Goal: Task Accomplishment & Management: Manage account settings

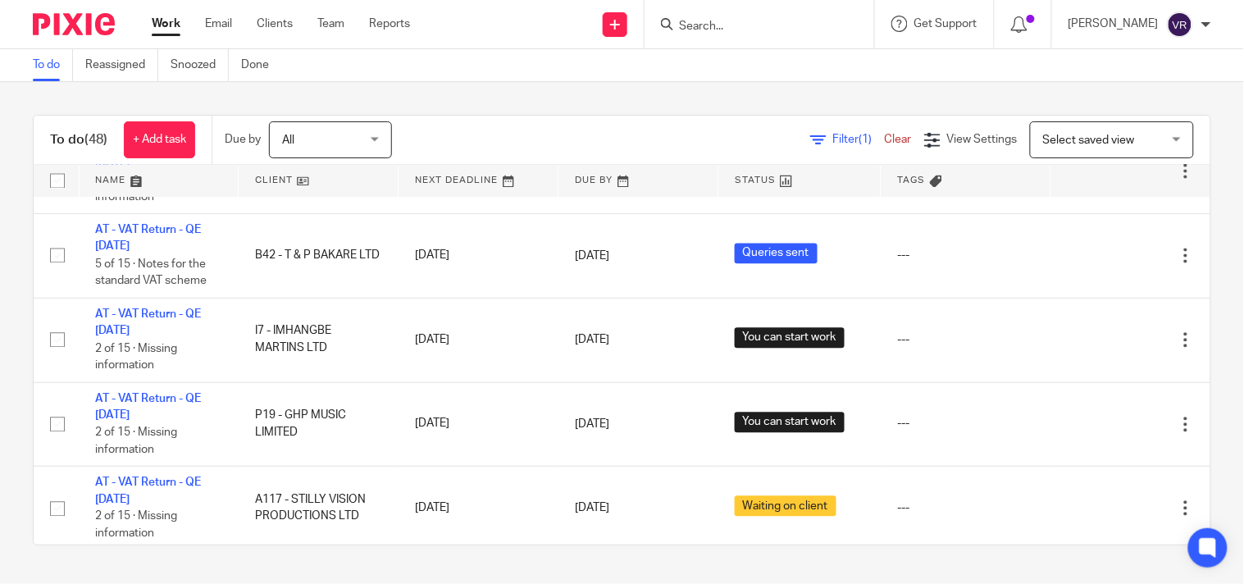
scroll to position [217, 0]
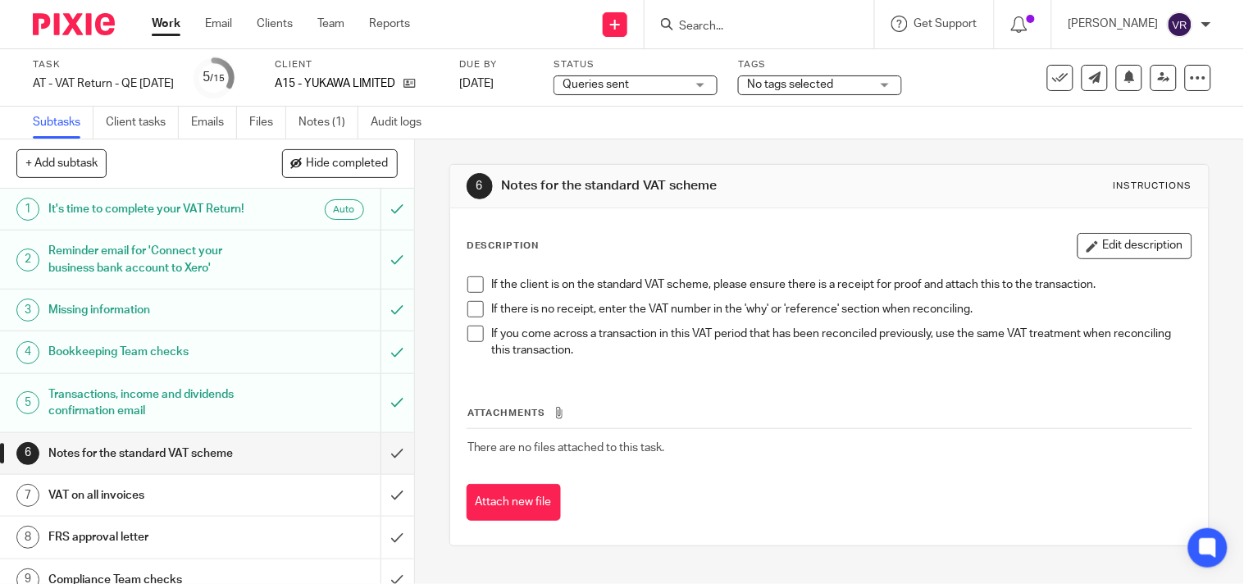
click at [717, 90] on div "Queries sent Queries sent" at bounding box center [635, 85] width 164 height 20
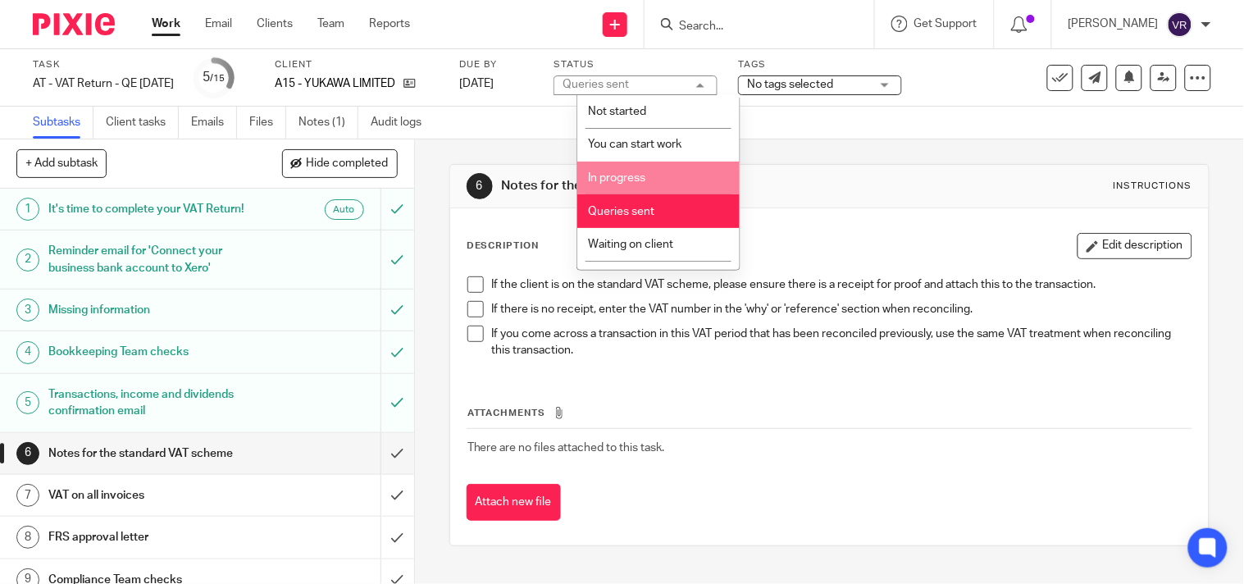
click at [662, 175] on li "In progress" at bounding box center [658, 178] width 162 height 34
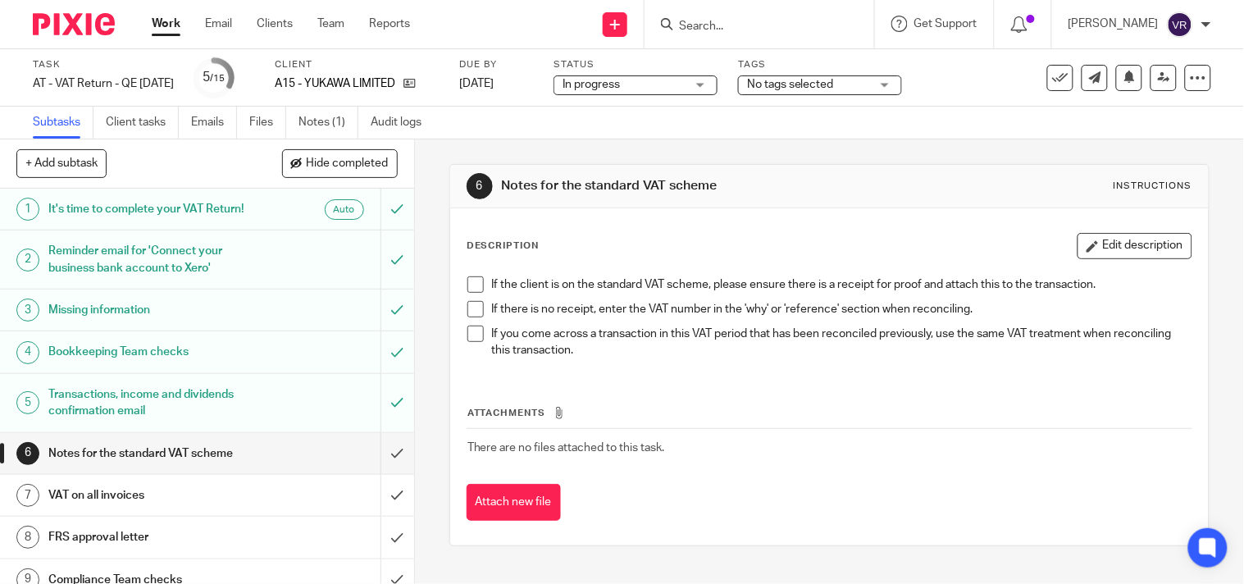
click at [679, 143] on div "6 Notes for the standard VAT scheme Instructions Description Edit description I…" at bounding box center [829, 354] width 760 height 431
click at [275, 124] on link "Files" at bounding box center [267, 123] width 37 height 32
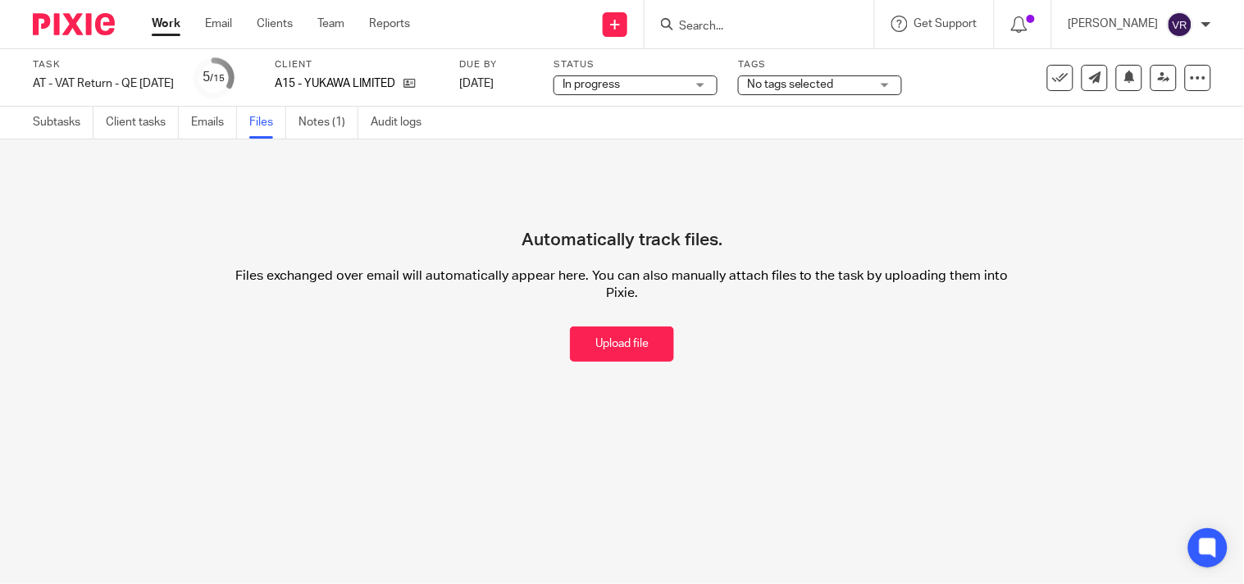
click at [1194, 350] on div "Upload file Drag & Drop your files, or click here Files uploading... Automatica…" at bounding box center [622, 266] width 1244 height 255
click at [623, 343] on button "Upload file" at bounding box center [622, 343] width 104 height 35
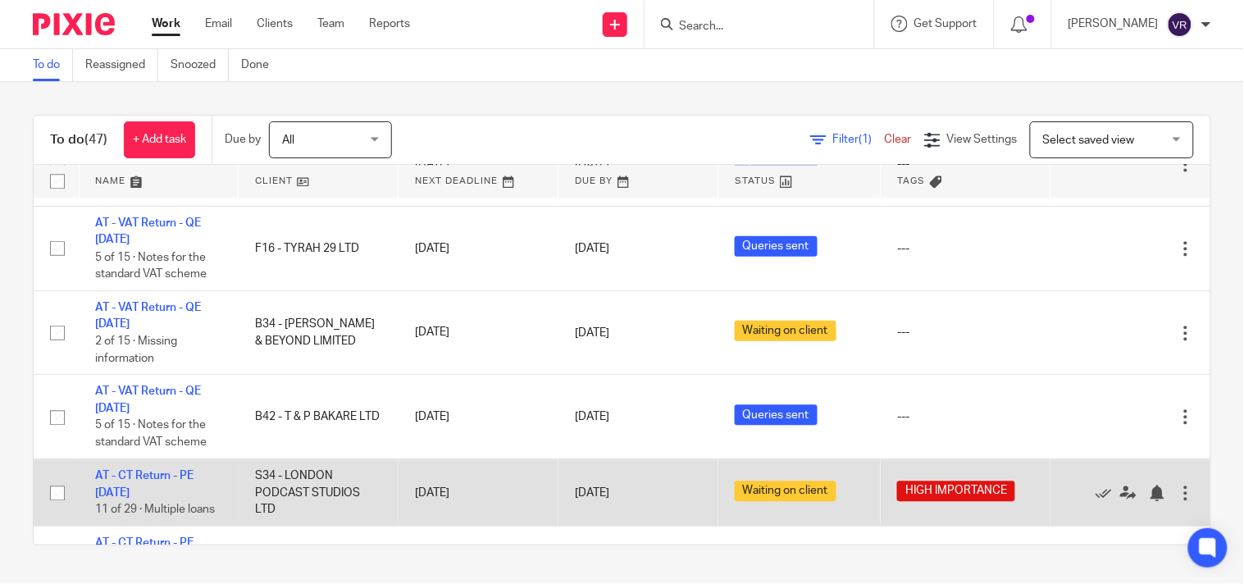
scroll to position [1002, 0]
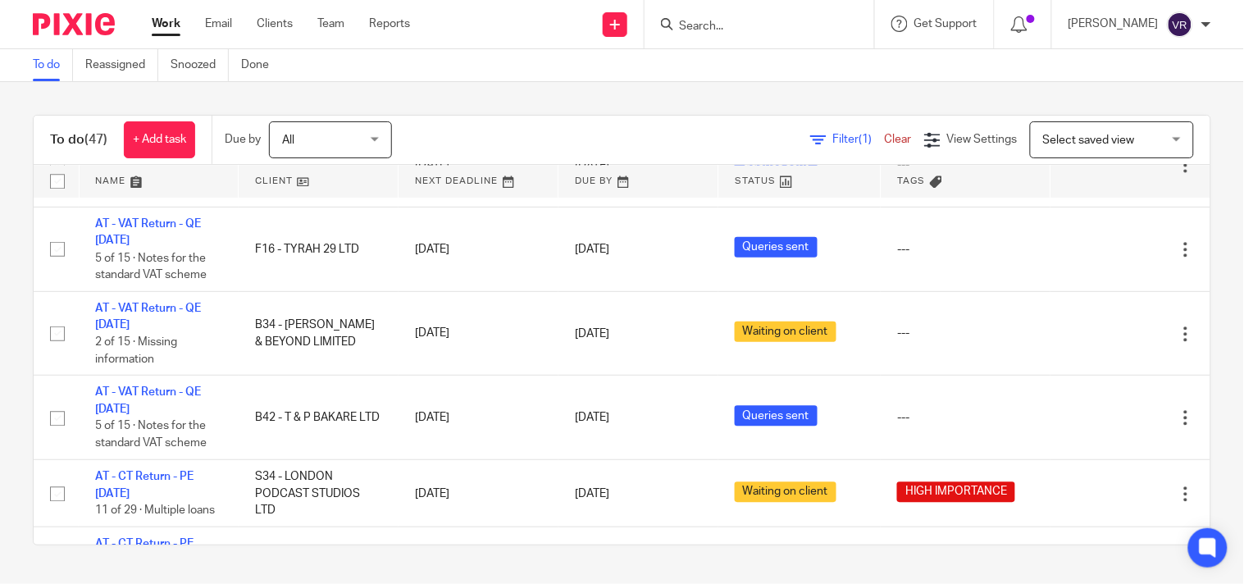
click at [575, 111] on div "To do (47) + Add task Due by All All Today Tomorrow This week Next week This mo…" at bounding box center [622, 330] width 1244 height 496
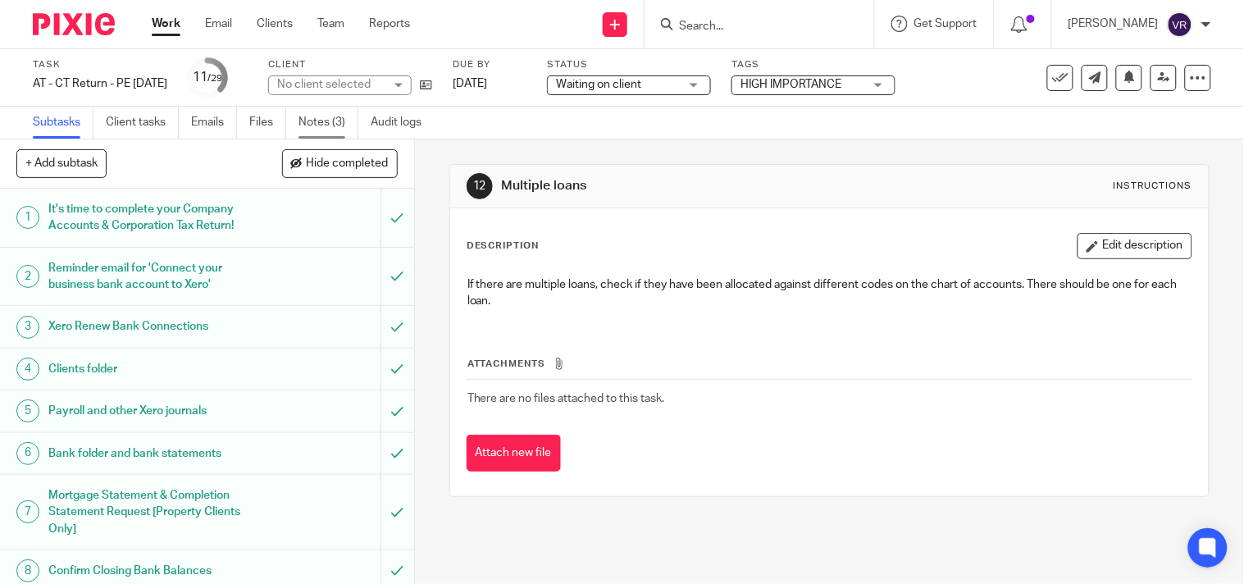
click at [316, 119] on link "Notes (3)" at bounding box center [328, 123] width 60 height 32
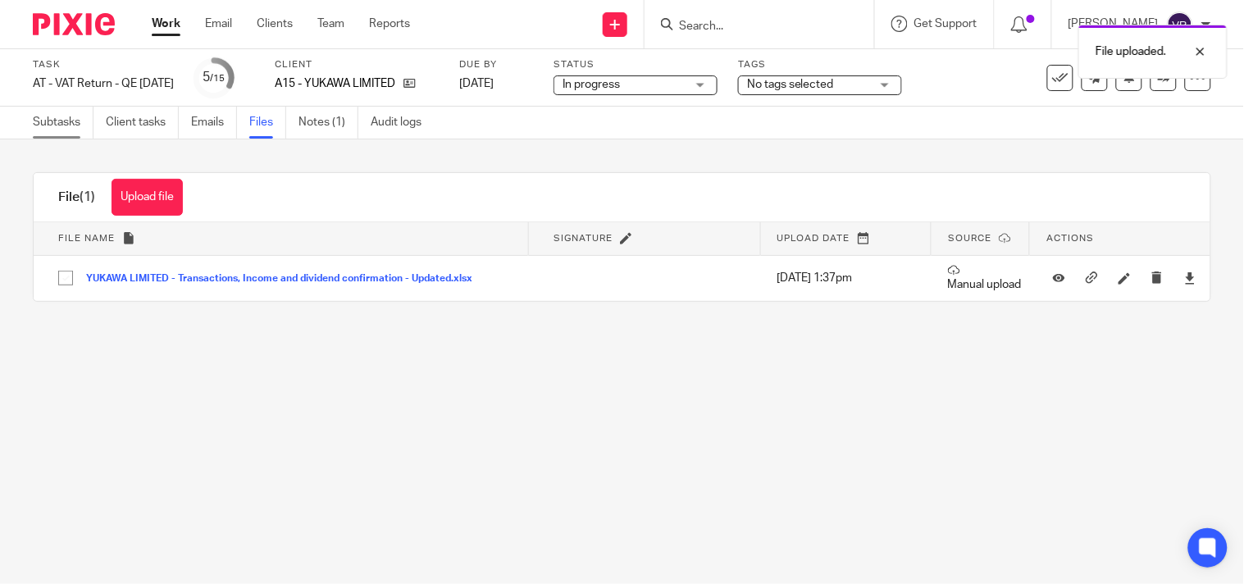
click at [61, 132] on link "Subtasks" at bounding box center [63, 123] width 61 height 32
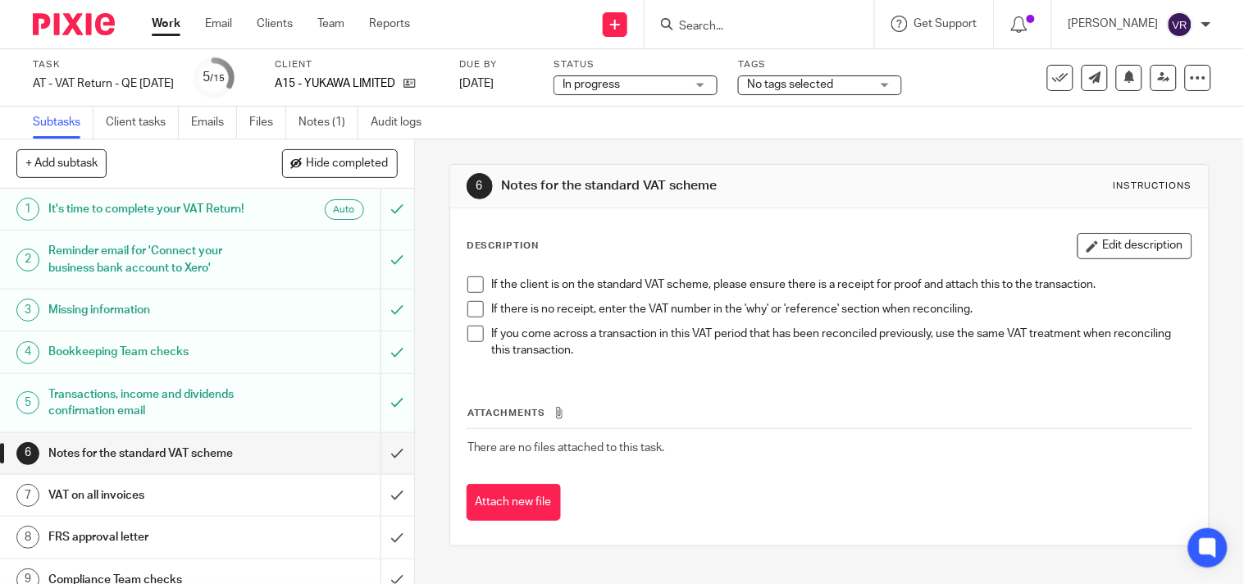
click at [468, 282] on span at bounding box center [475, 284] width 16 height 16
click at [471, 301] on span at bounding box center [475, 309] width 16 height 16
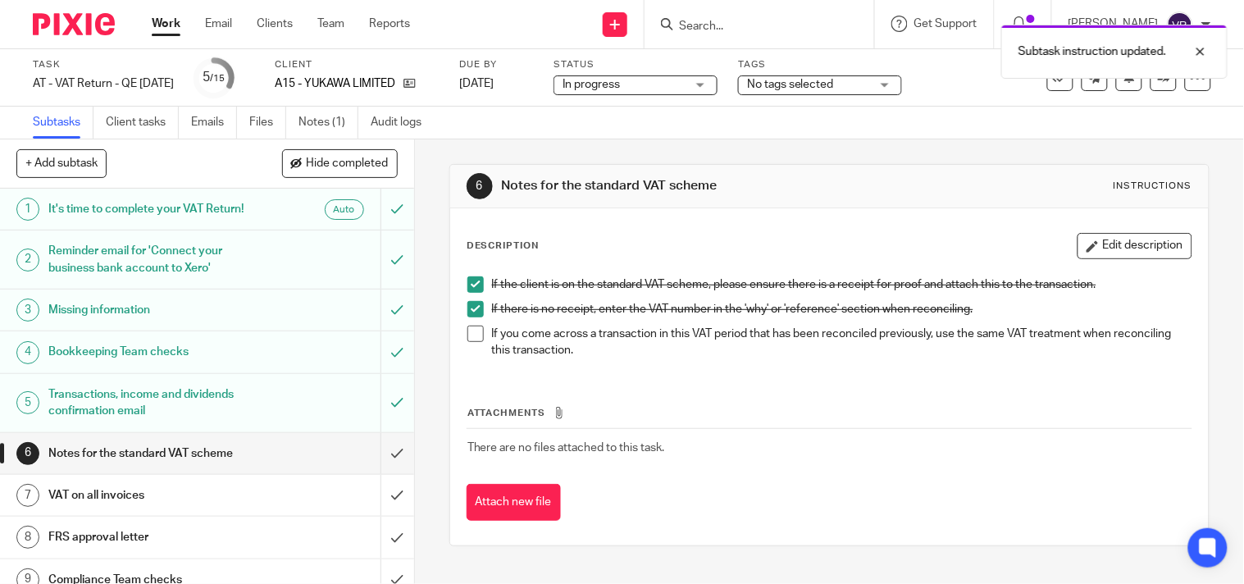
click at [470, 333] on span at bounding box center [475, 333] width 16 height 16
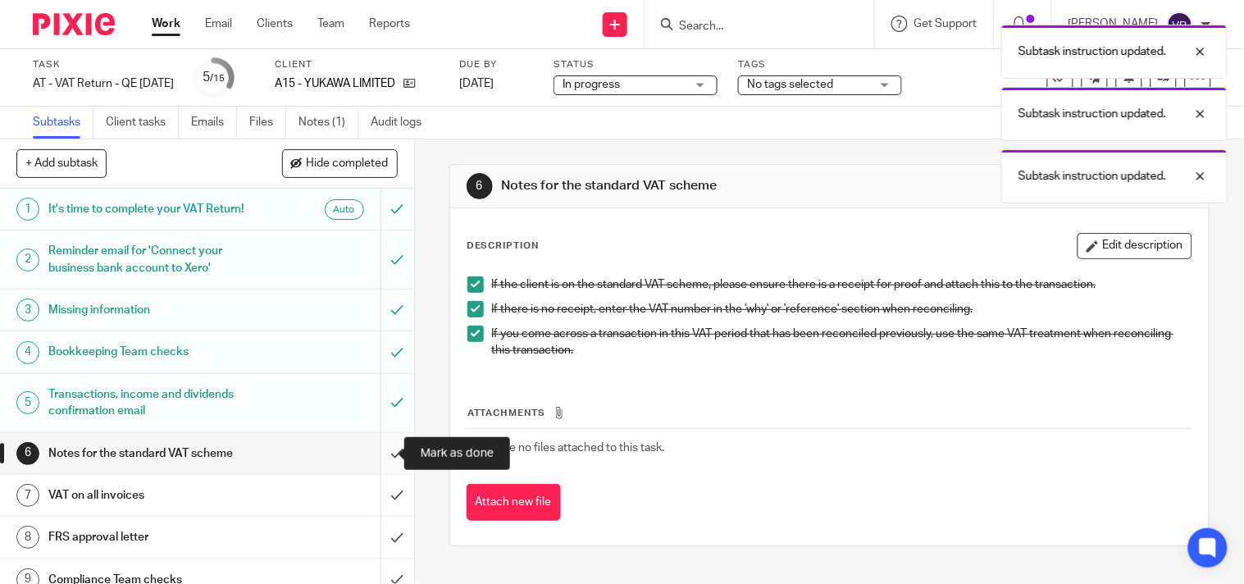
click at [379, 461] on input "submit" at bounding box center [207, 453] width 414 height 41
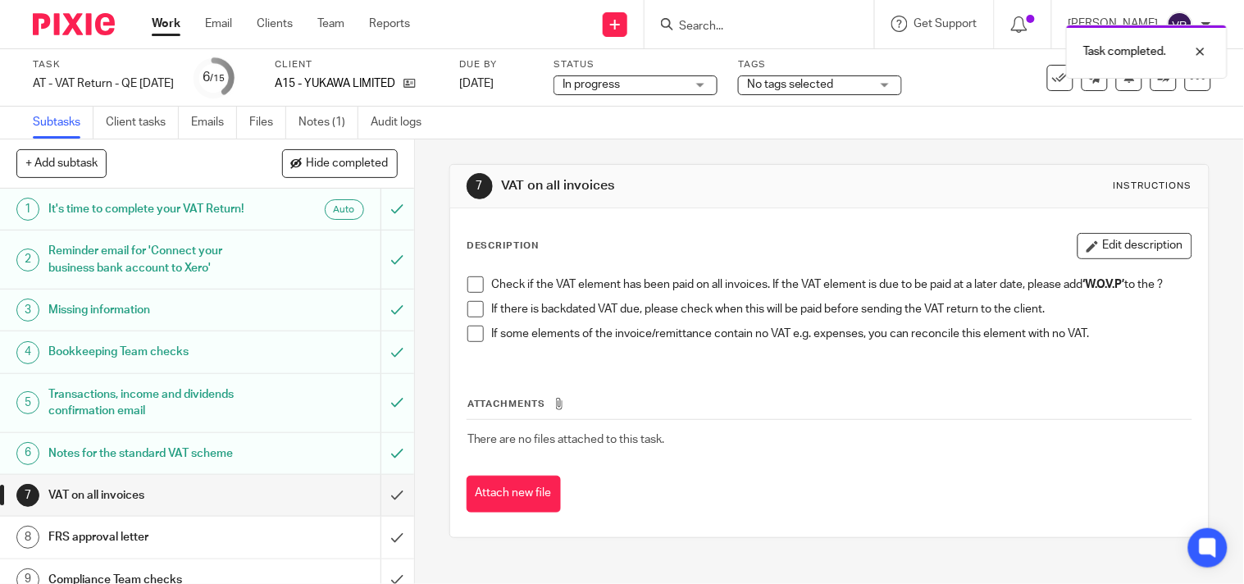
click at [470, 284] on span at bounding box center [475, 284] width 16 height 16
click at [472, 301] on li "Check if the VAT element has been paid on all invoices. If the VAT element is d…" at bounding box center [829, 288] width 724 height 25
click at [473, 317] on span at bounding box center [475, 309] width 16 height 16
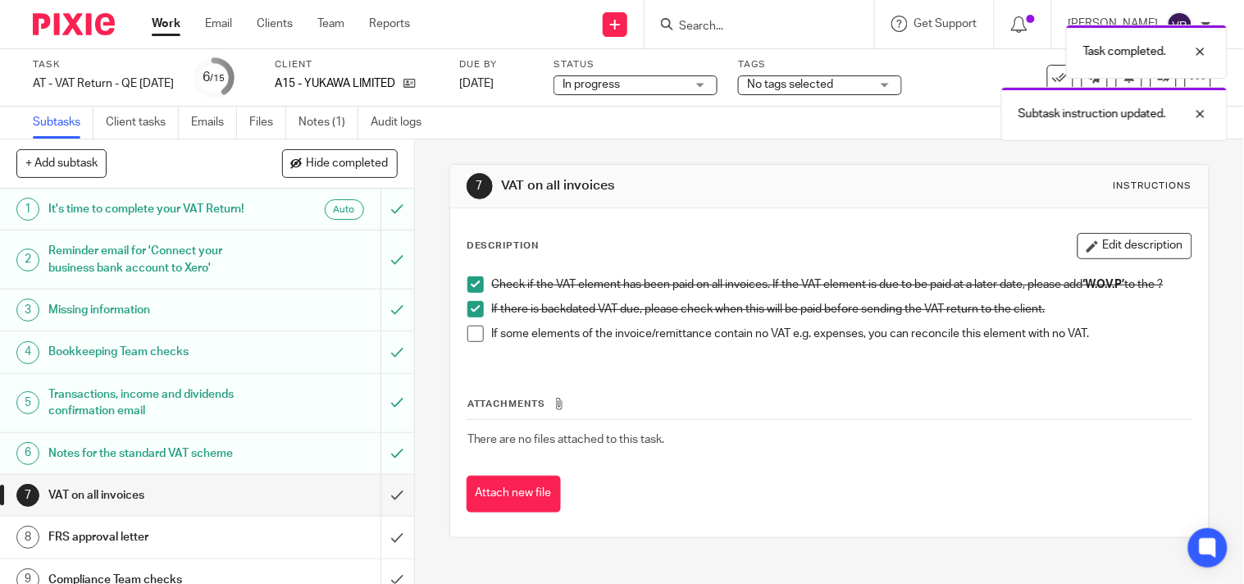
click at [472, 336] on span at bounding box center [475, 333] width 16 height 16
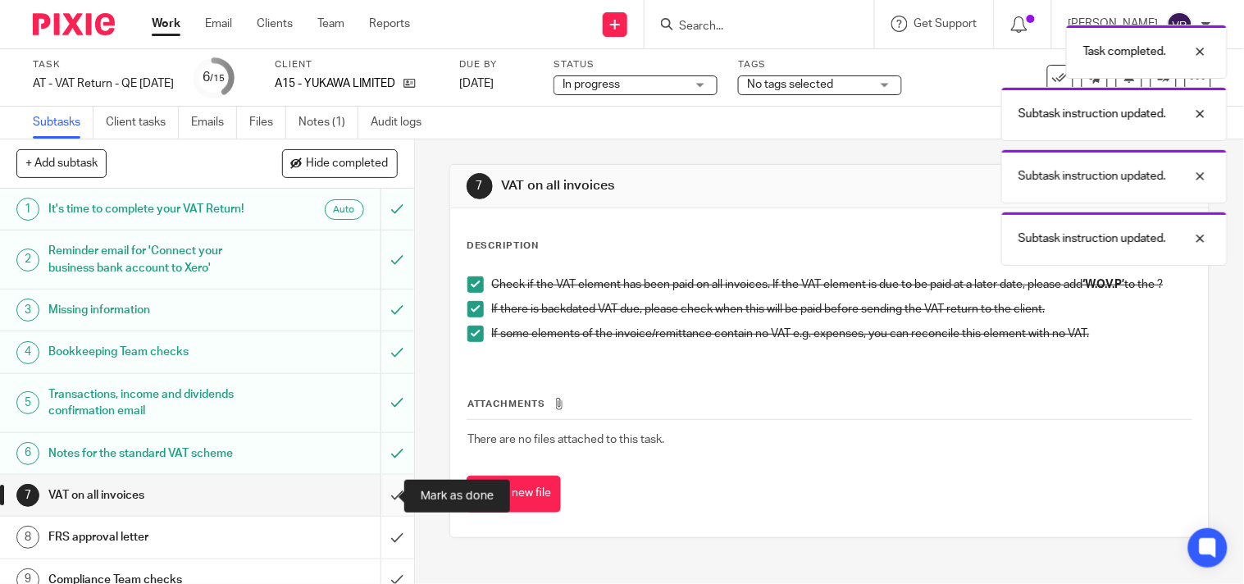
click at [380, 490] on input "submit" at bounding box center [207, 495] width 414 height 41
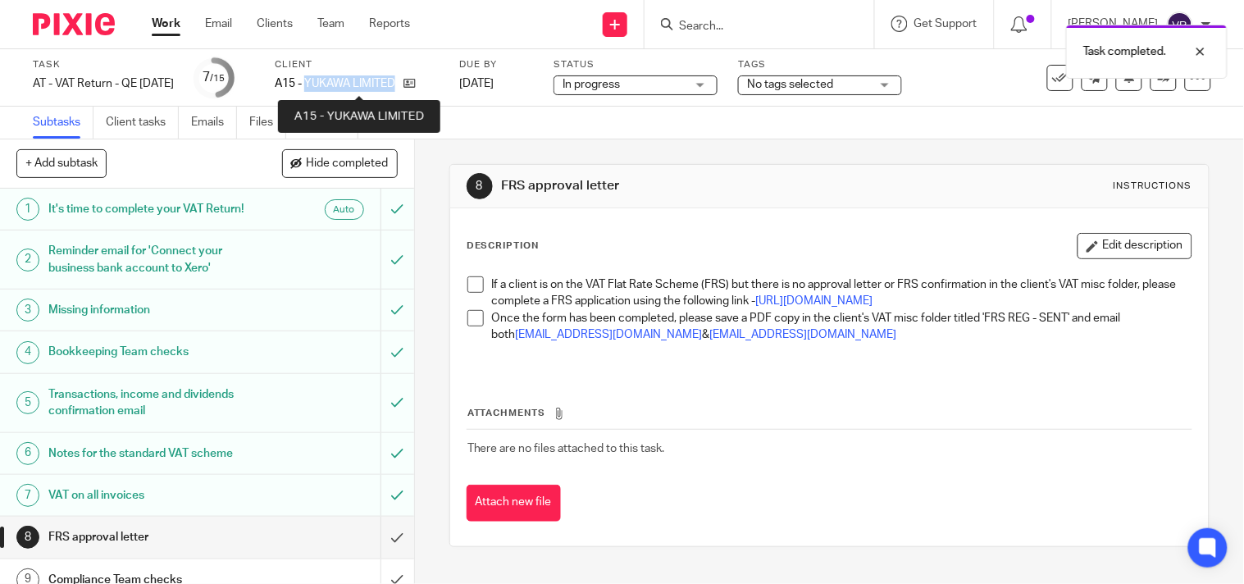
drag, startPoint x: 328, startPoint y: 83, endPoint x: 418, endPoint y: 83, distance: 90.2
click at [395, 83] on p "A15 - YUKAWA LIMITED" at bounding box center [335, 83] width 121 height 16
copy p "YUKAWA LIMITED"
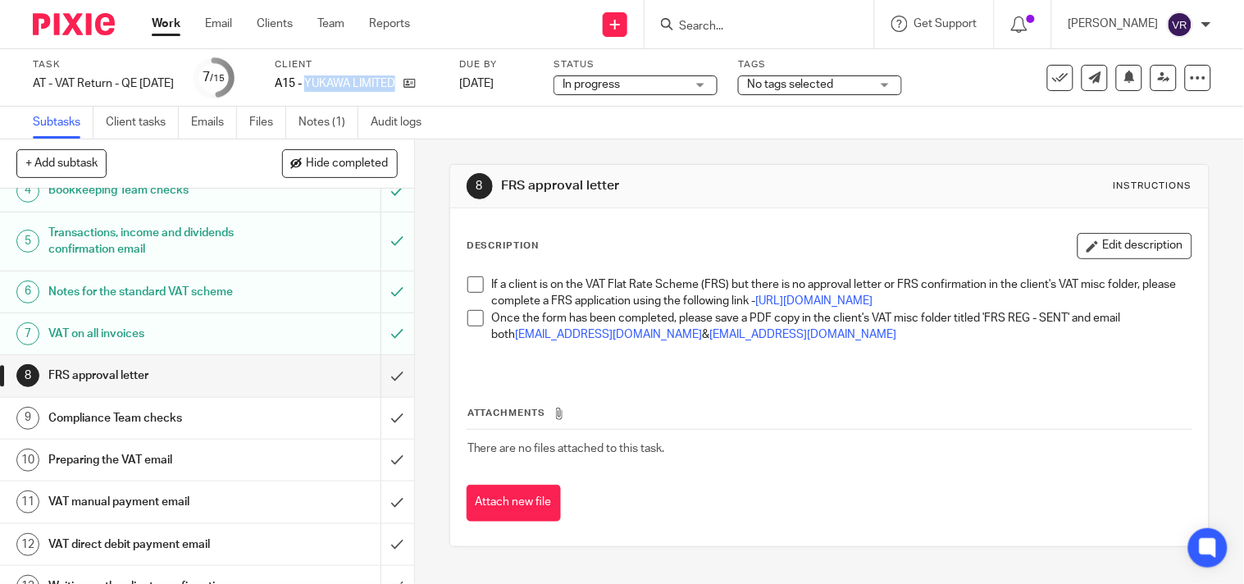
scroll to position [182, 0]
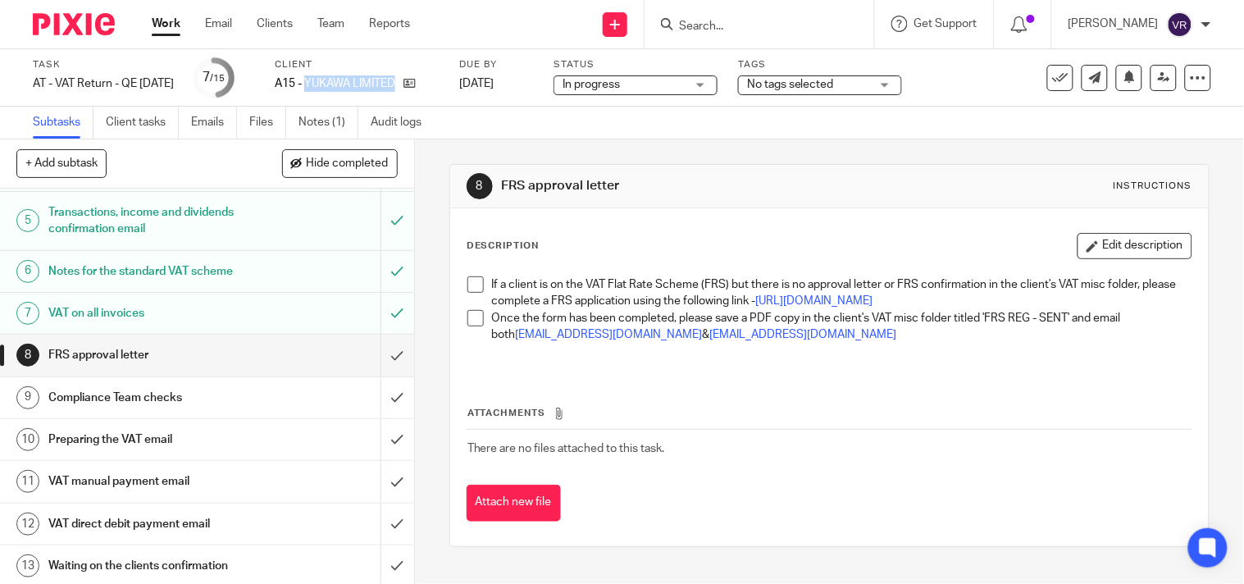
click at [268, 398] on div "Compliance Team checks" at bounding box center [206, 397] width 316 height 25
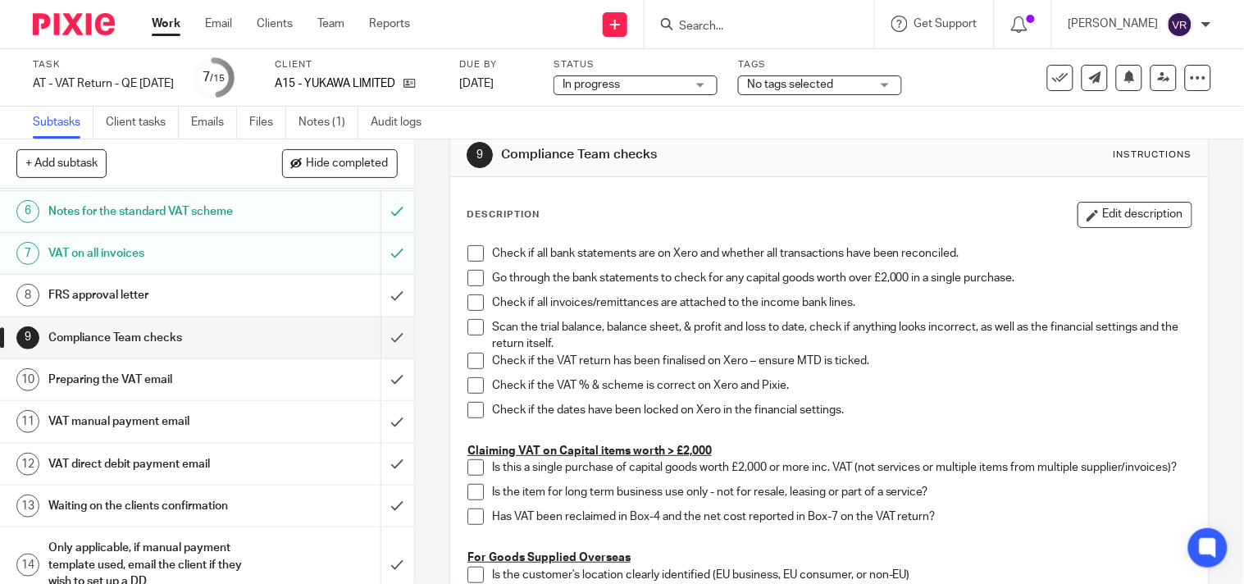
scroll to position [214, 0]
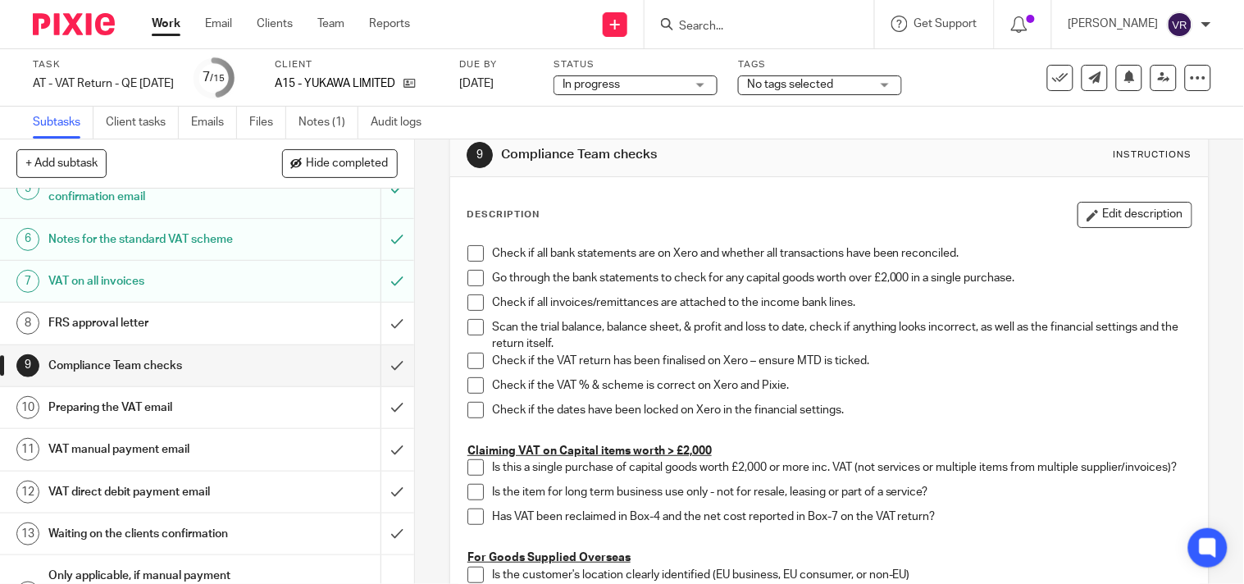
click at [123, 325] on h1 "FRS approval letter" at bounding box center [153, 323] width 211 height 25
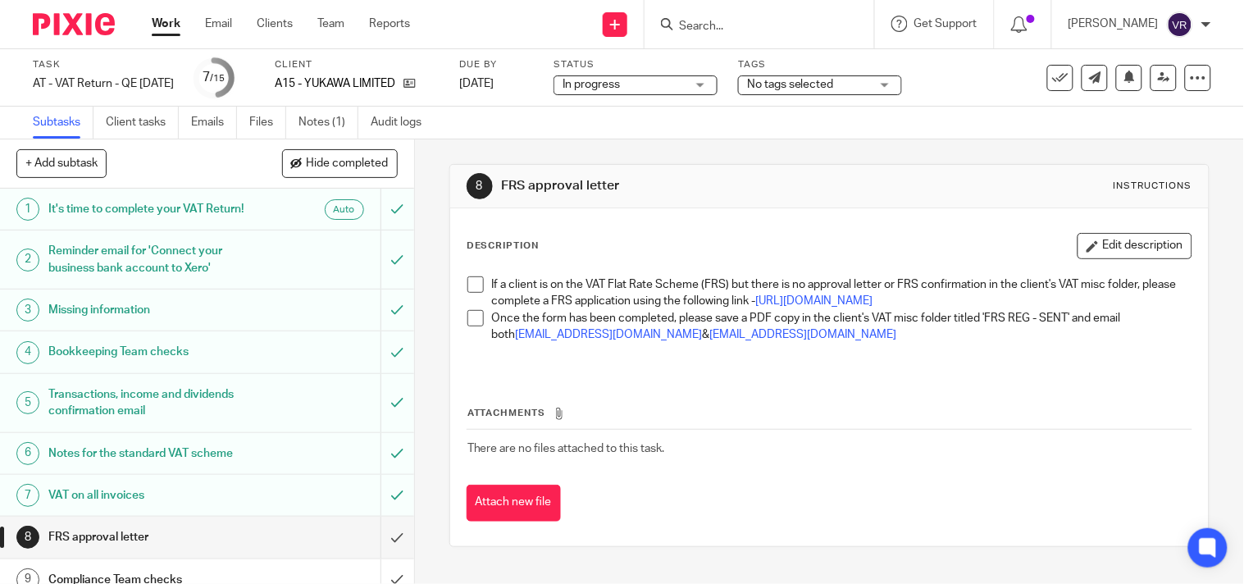
click at [467, 282] on span at bounding box center [475, 284] width 16 height 16
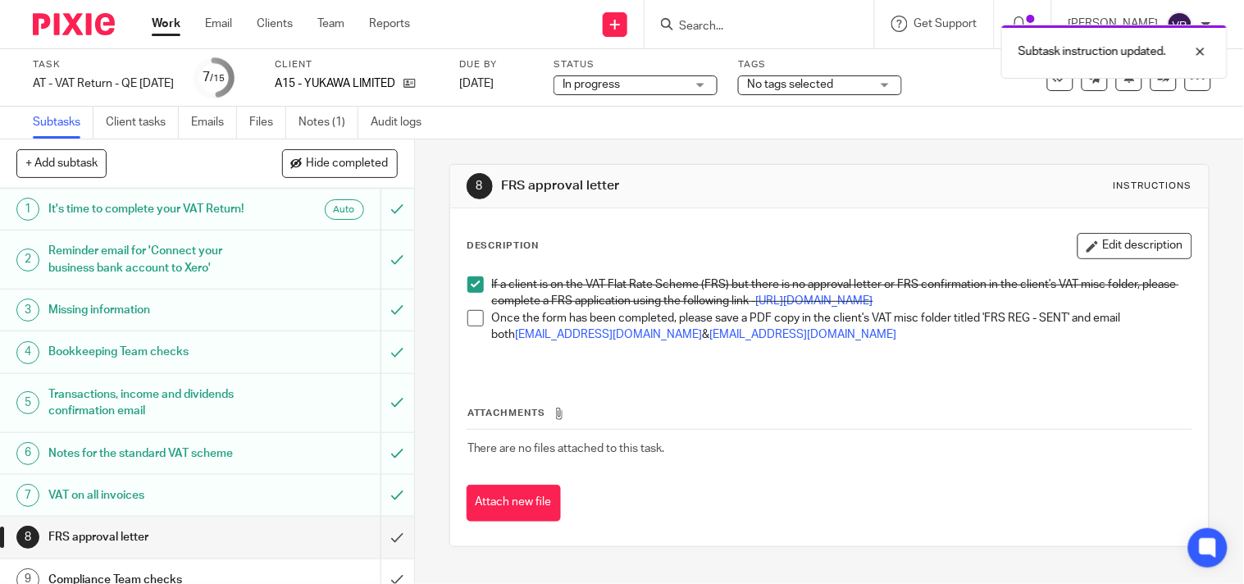
click at [469, 326] on span at bounding box center [475, 318] width 16 height 16
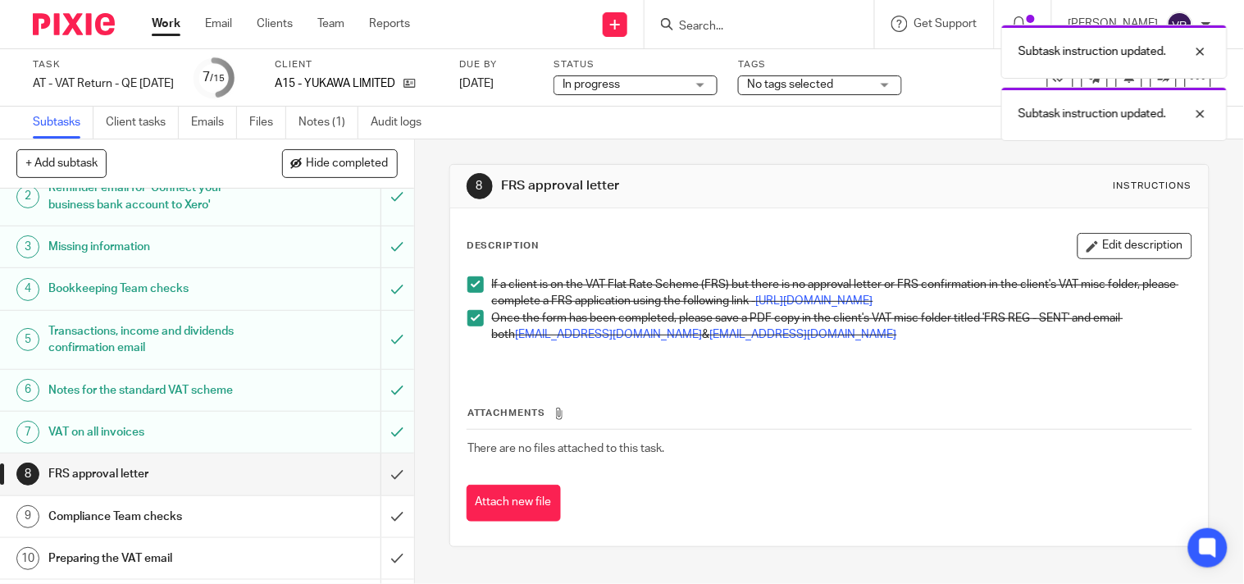
scroll to position [91, 0]
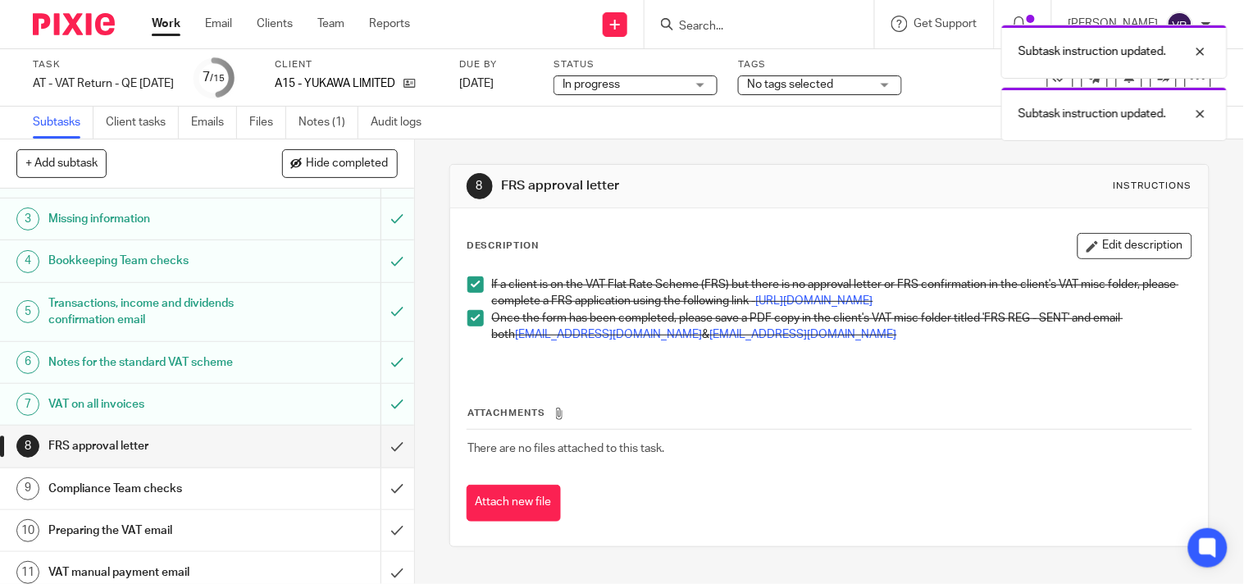
click at [721, 88] on div "Subtask instruction updated. Subtask instruction updated." at bounding box center [925, 78] width 606 height 125
click at [721, 83] on div "Subtask instruction updated. Subtask instruction updated." at bounding box center [925, 78] width 606 height 125
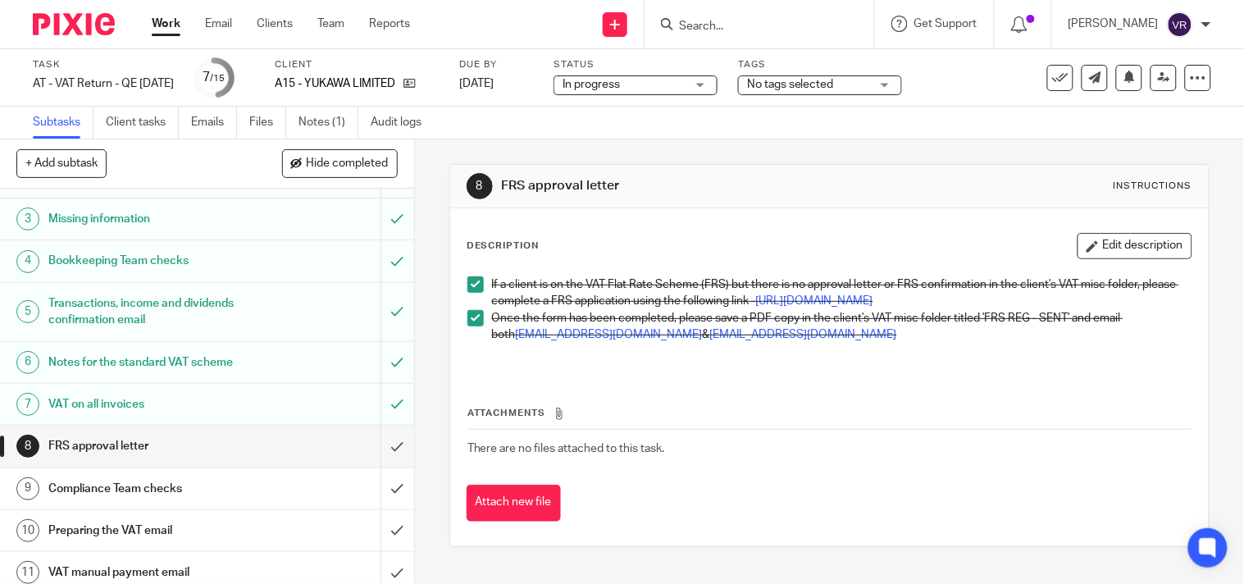
click at [717, 83] on div "In progress In progress" at bounding box center [635, 85] width 164 height 20
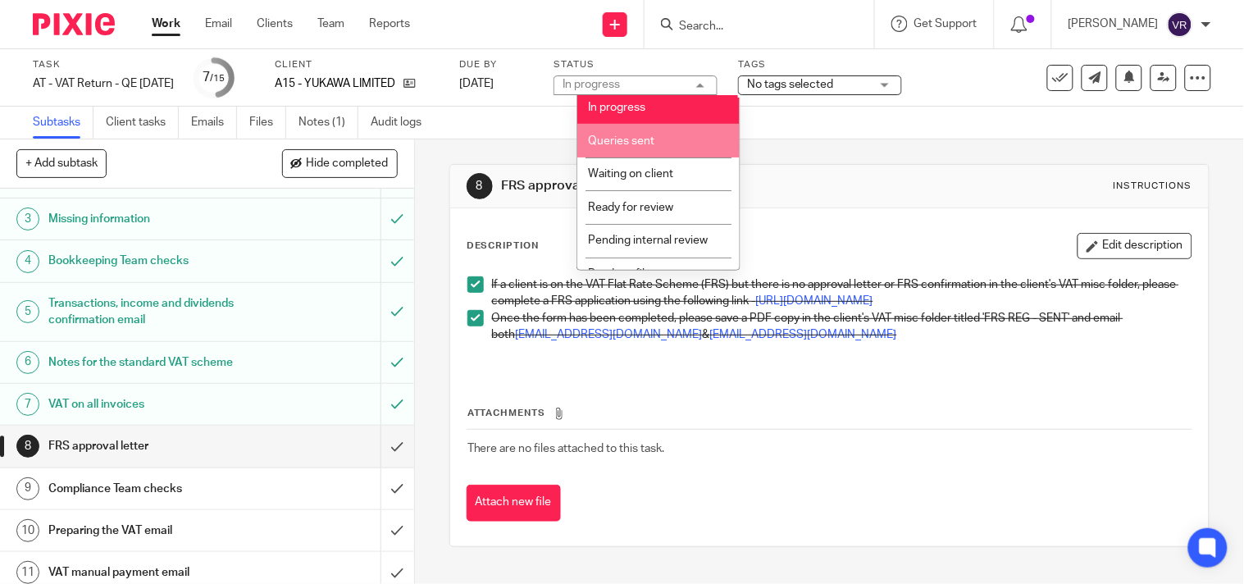
scroll to position [78, 0]
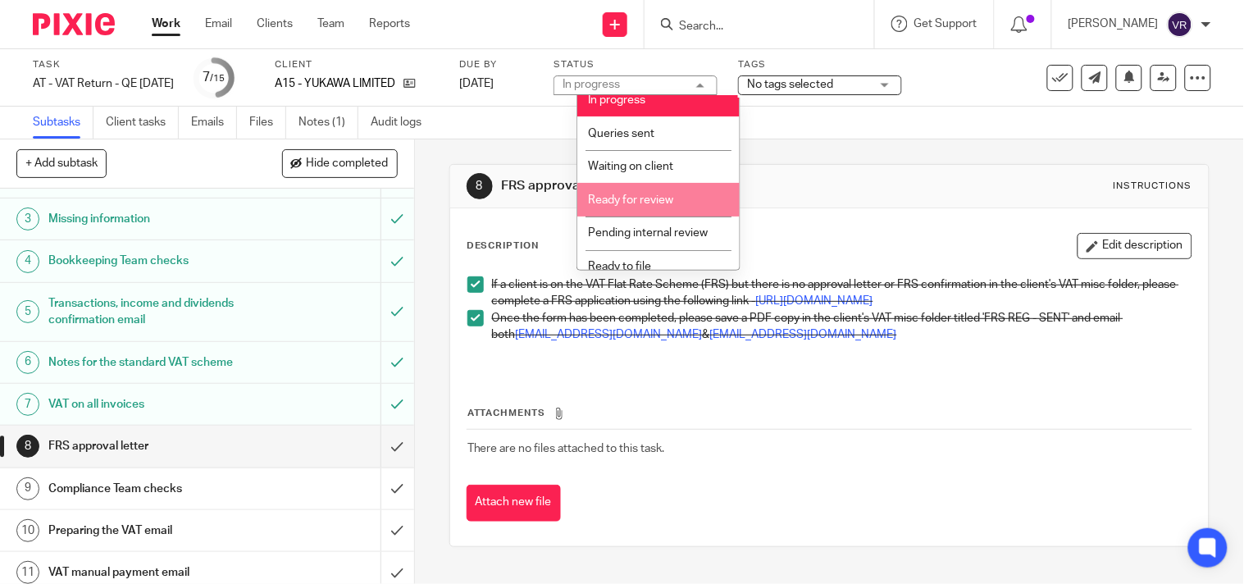
click at [662, 198] on span "Ready for review" at bounding box center [630, 199] width 85 height 11
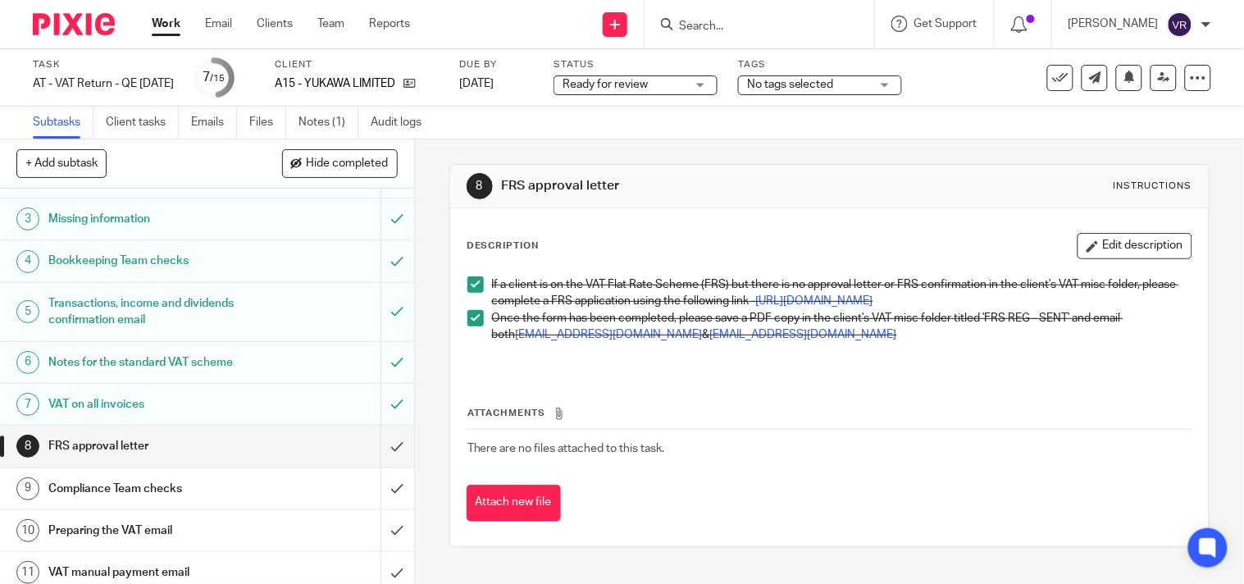
click at [685, 111] on div "Subtasks Client tasks Emails Files Notes (1) Audit logs" at bounding box center [622, 123] width 1244 height 33
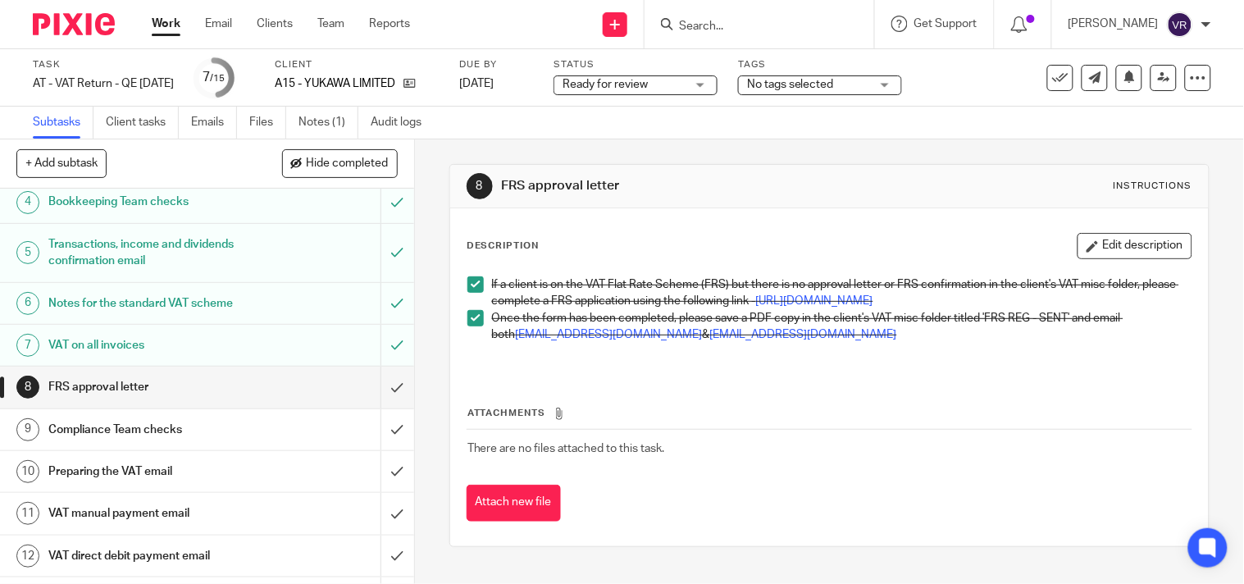
scroll to position [182, 0]
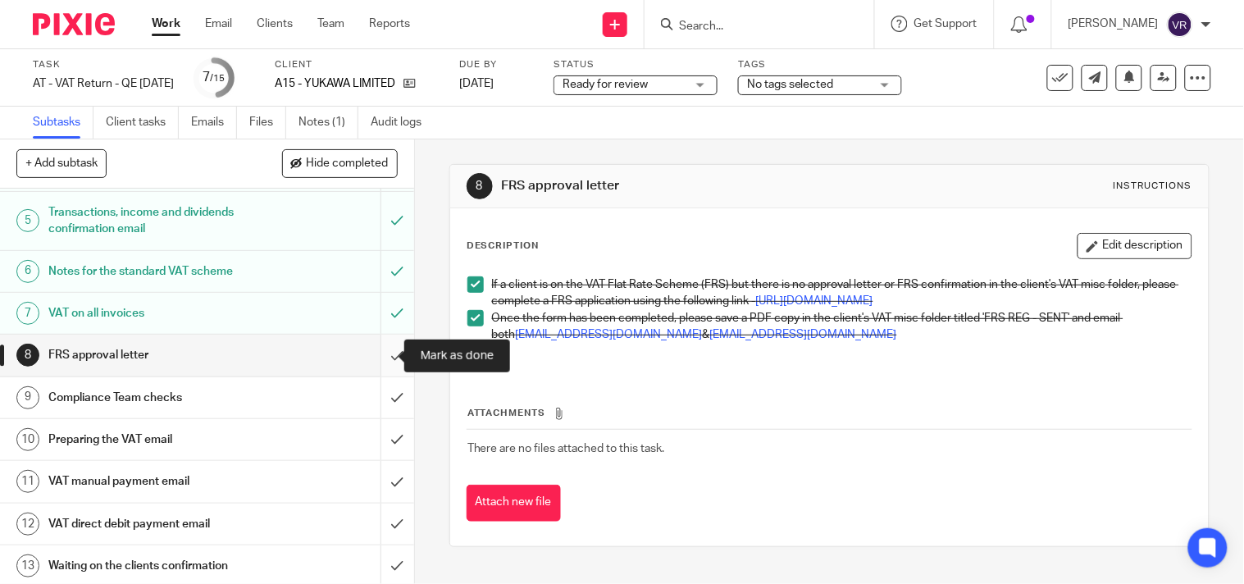
click at [384, 353] on input "submit" at bounding box center [207, 354] width 414 height 41
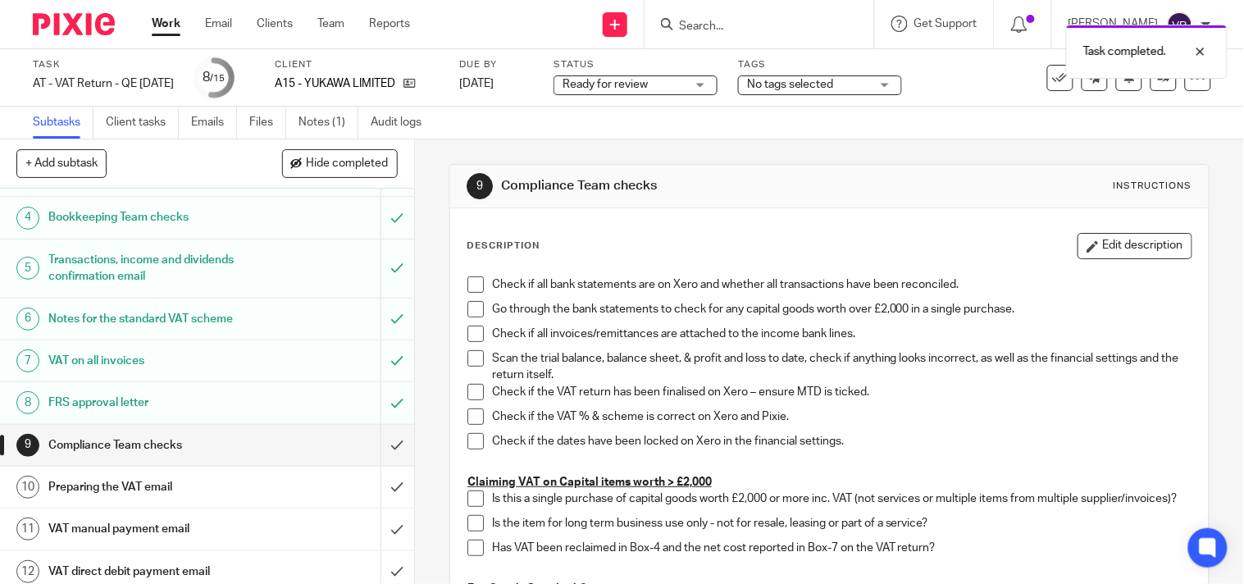
scroll to position [182, 0]
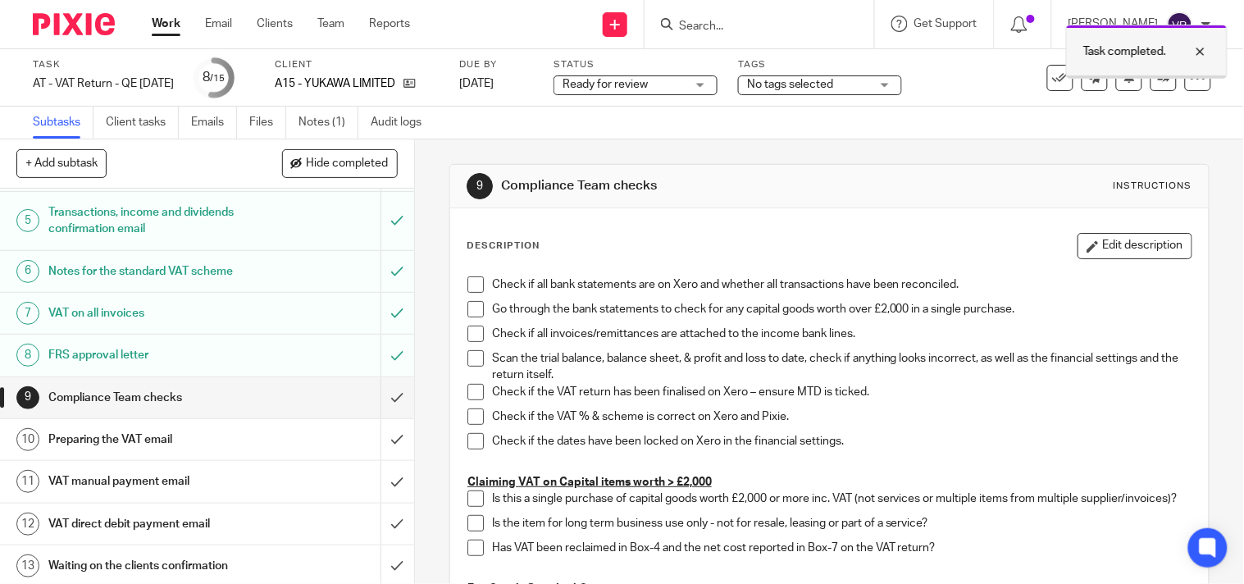
click at [1200, 48] on div at bounding box center [1188, 52] width 44 height 20
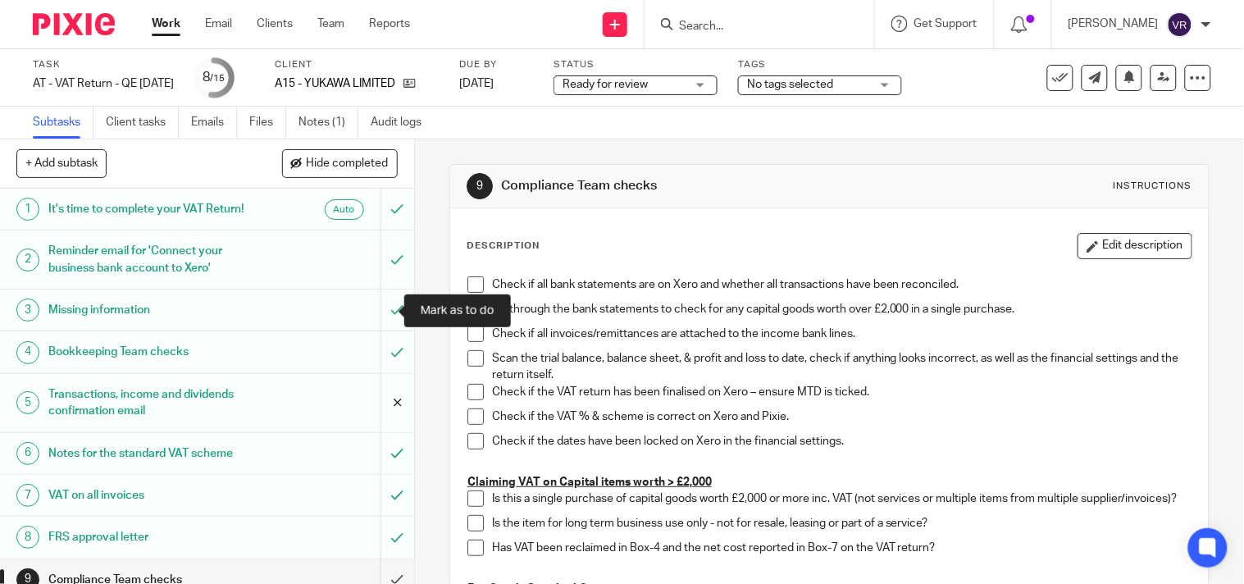
scroll to position [91, 0]
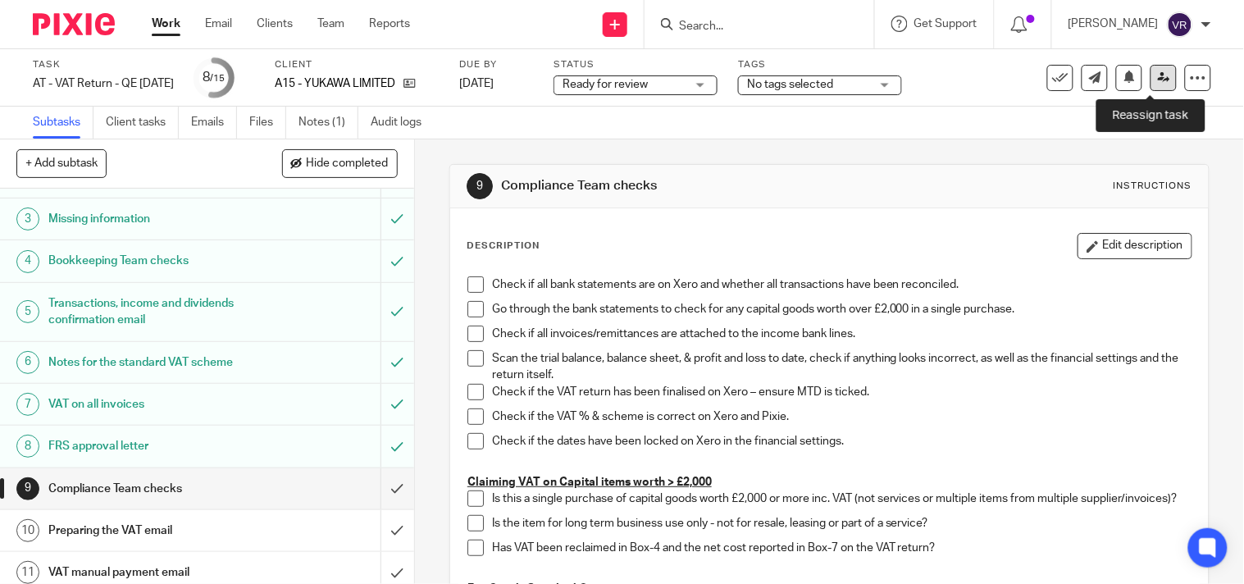
click at [1150, 85] on link at bounding box center [1163, 78] width 26 height 26
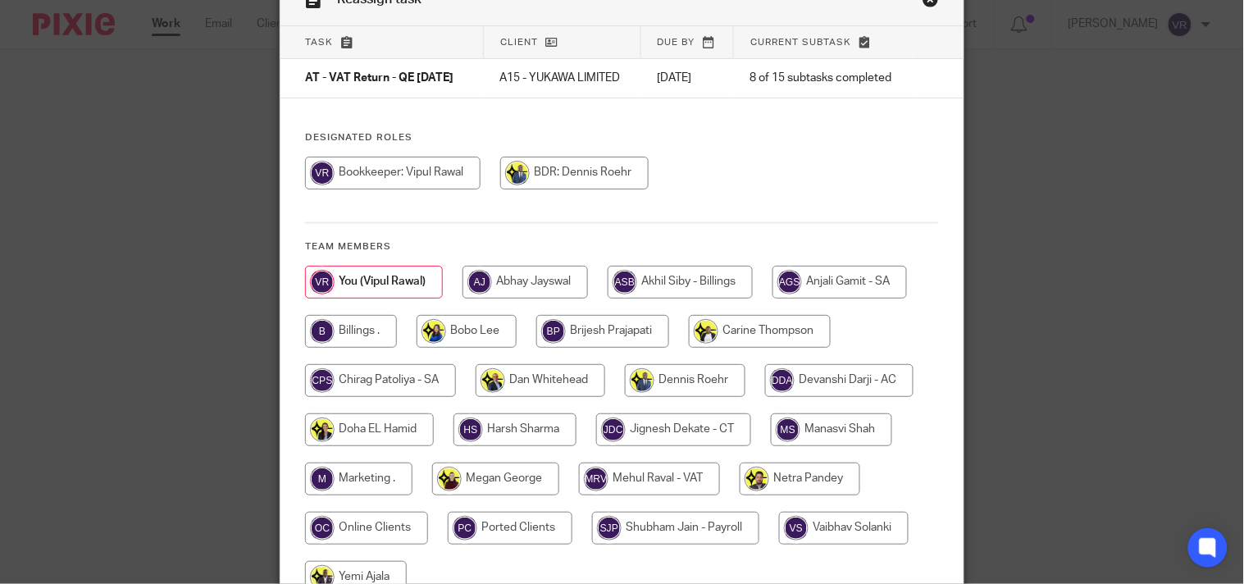
scroll to position [182, 0]
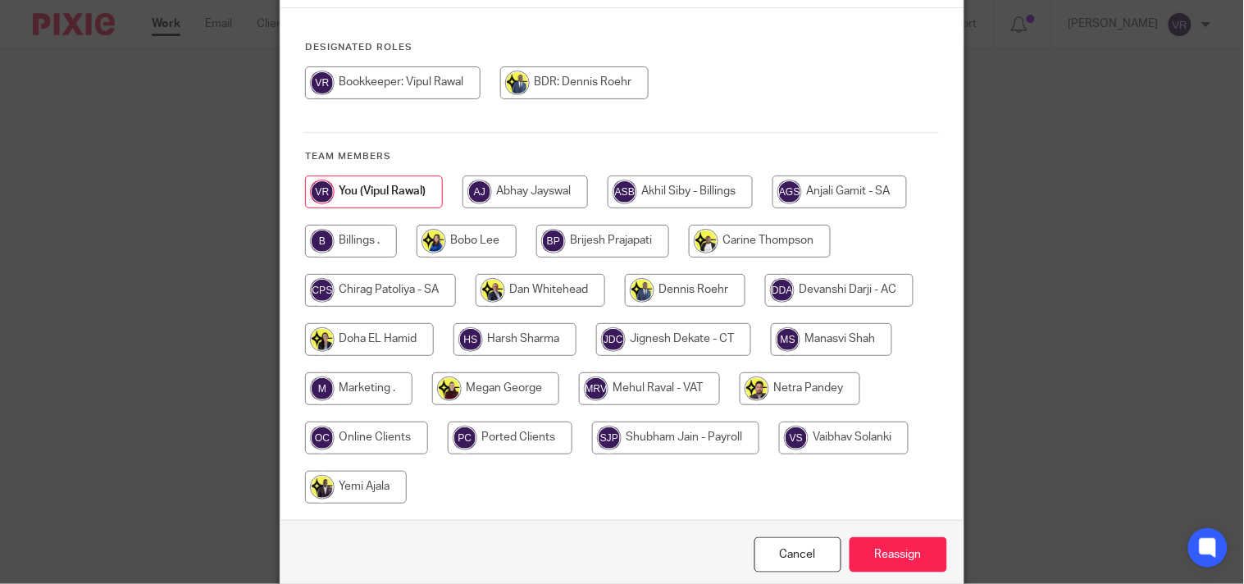
click at [669, 405] on input "radio" at bounding box center [649, 388] width 141 height 33
radio input "true"
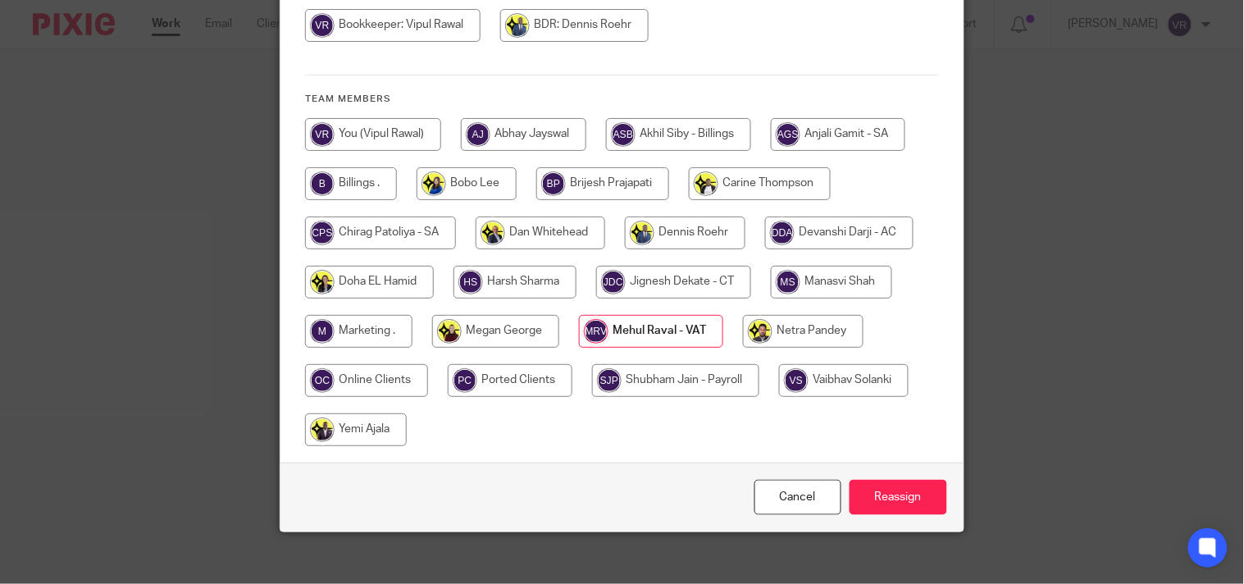
scroll to position [266, 0]
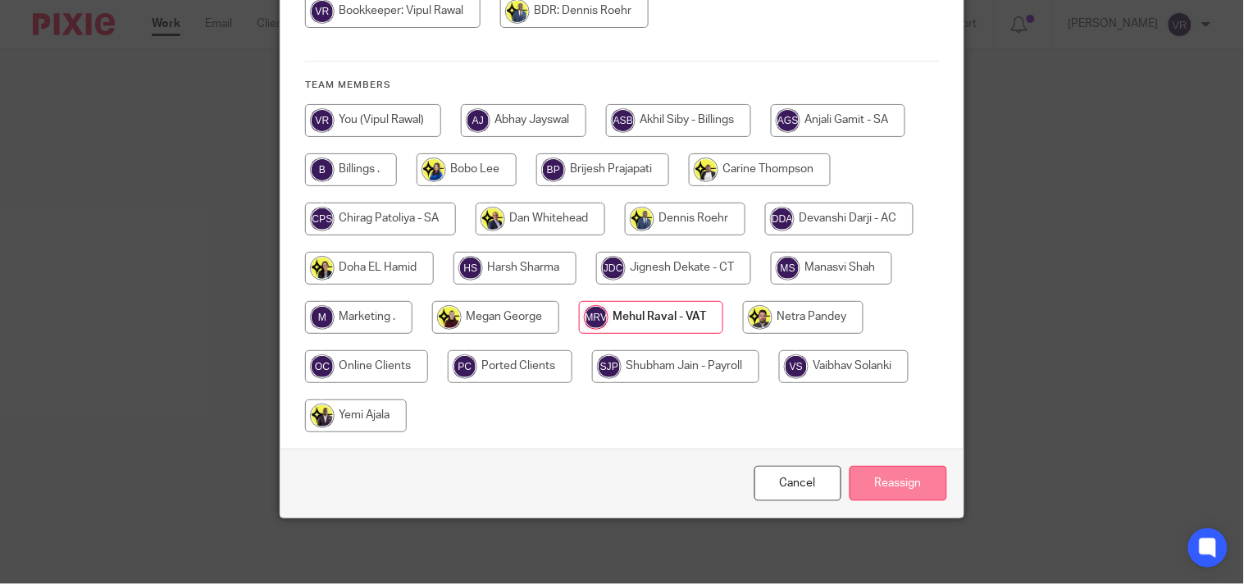
click at [908, 480] on input "Reassign" at bounding box center [898, 483] width 98 height 35
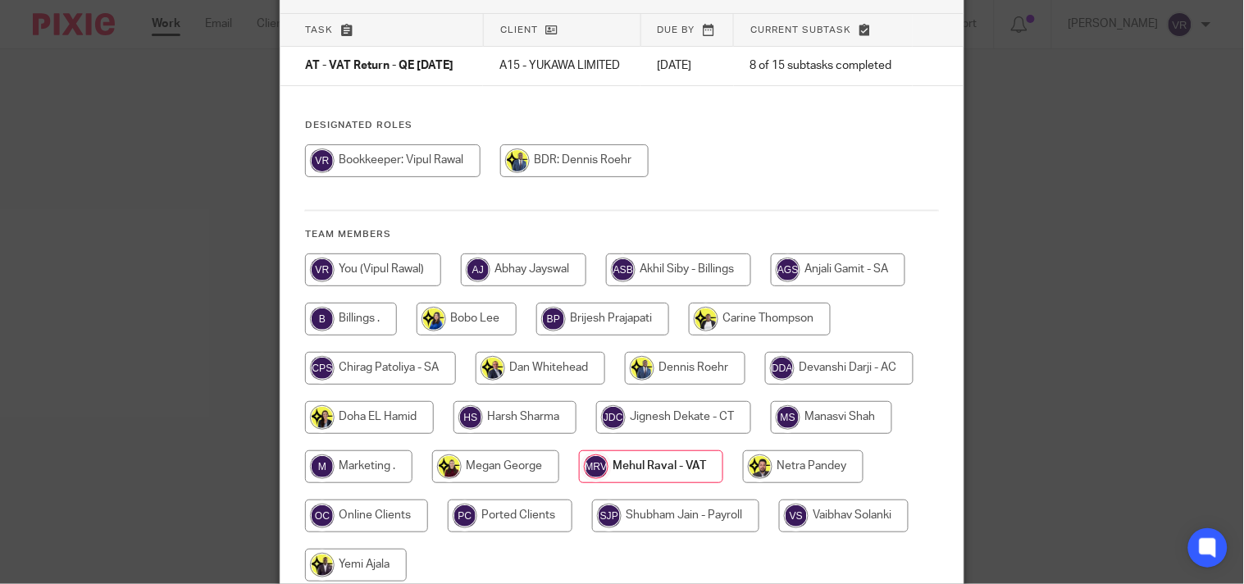
scroll to position [0, 0]
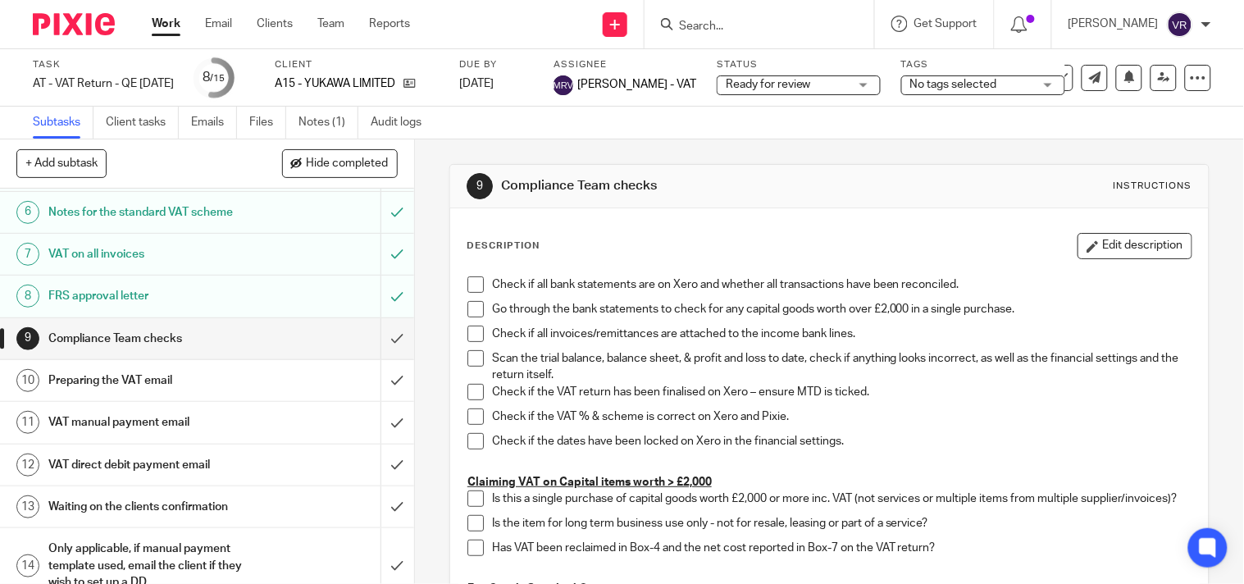
scroll to position [273, 0]
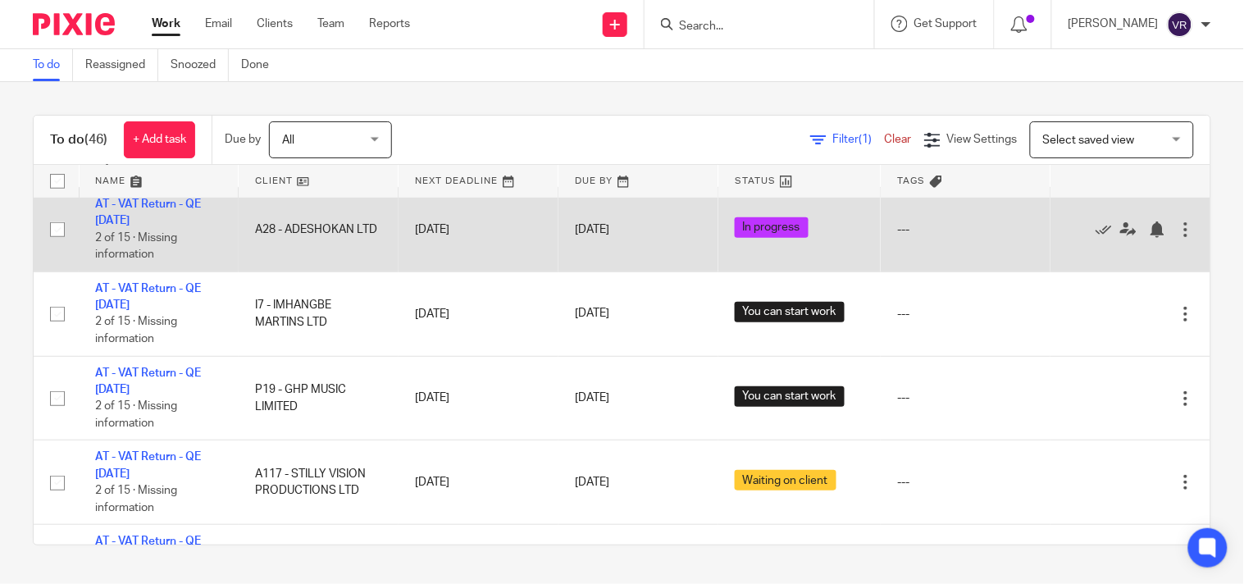
scroll to position [182, 0]
